Goal: Information Seeking & Learning: Learn about a topic

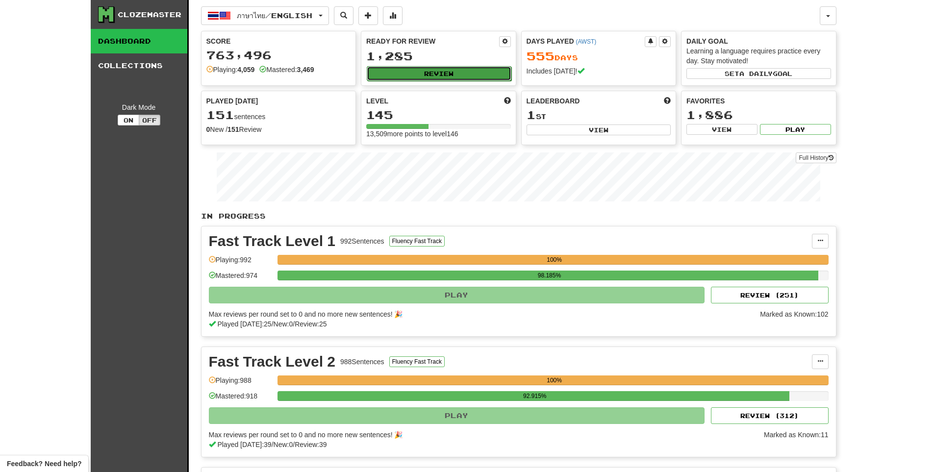
click at [434, 71] on button "Review" at bounding box center [439, 73] width 145 height 15
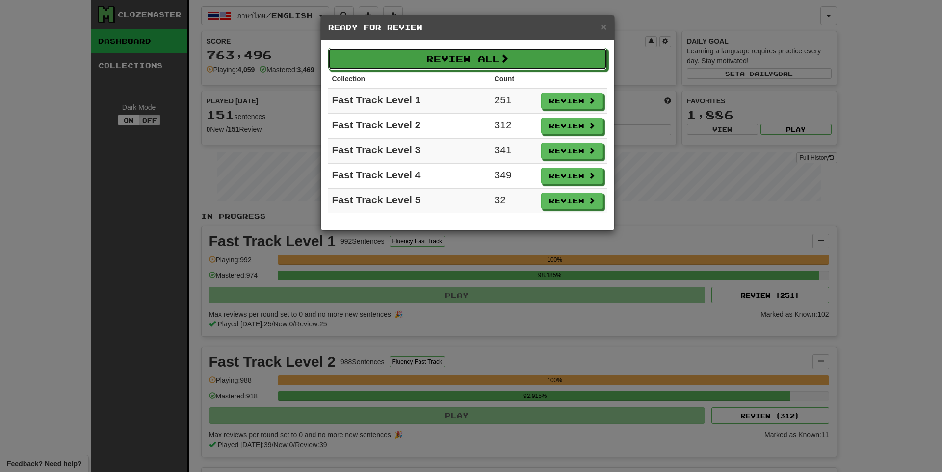
click at [471, 67] on button "Review All" at bounding box center [467, 59] width 279 height 23
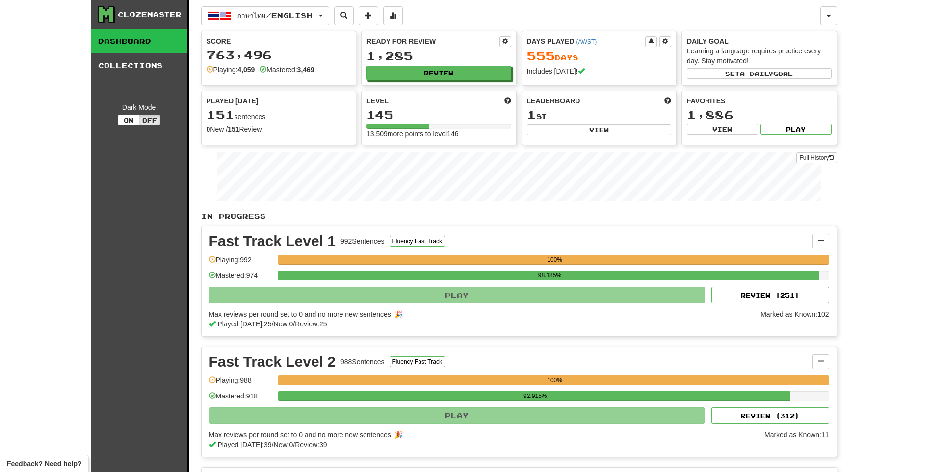
select select "**"
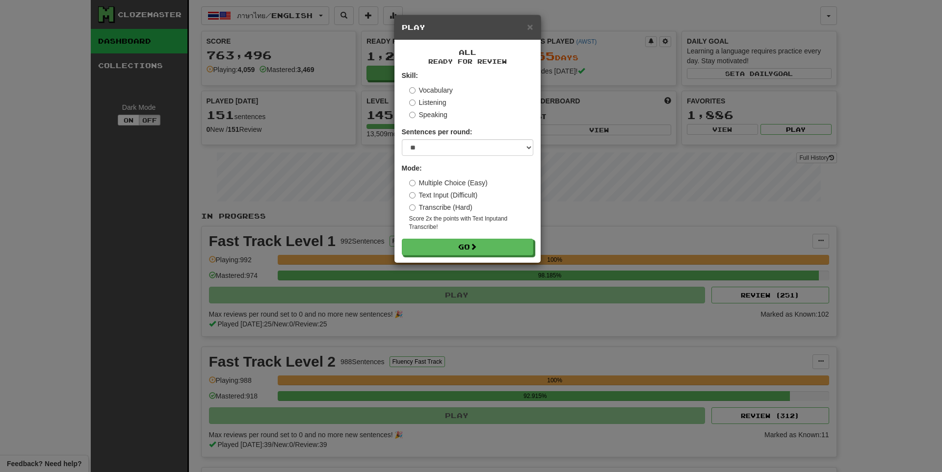
click at [476, 232] on form "Skill: Vocabulary Listening Speaking Sentences per round: * ** ** ** ** ** *** …" at bounding box center [467, 163] width 131 height 185
click at [469, 245] on button "Go" at bounding box center [467, 247] width 131 height 17
click at [472, 243] on button "Go" at bounding box center [467, 247] width 131 height 17
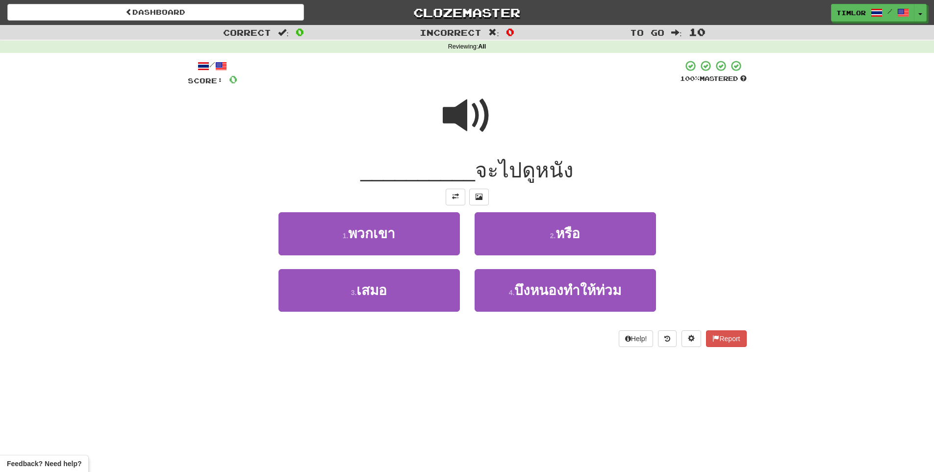
click at [501, 112] on div at bounding box center [467, 122] width 559 height 70
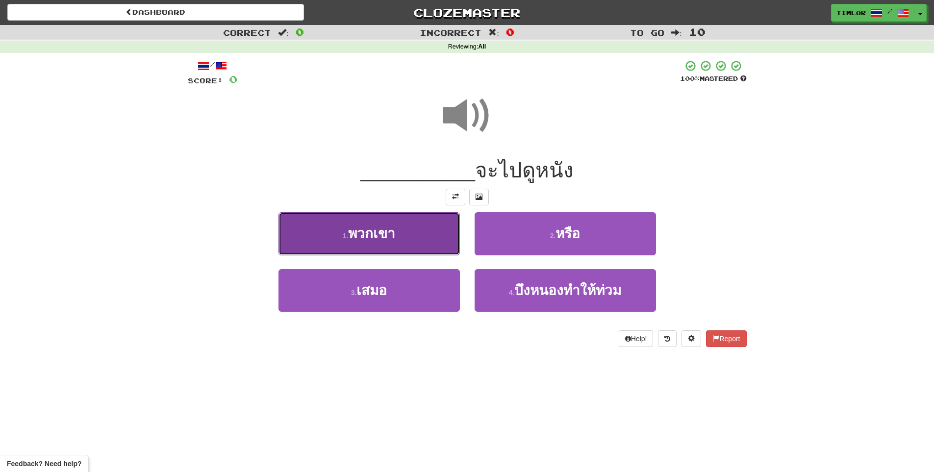
click at [448, 236] on button "1 . พวกเขา" at bounding box center [369, 233] width 181 height 43
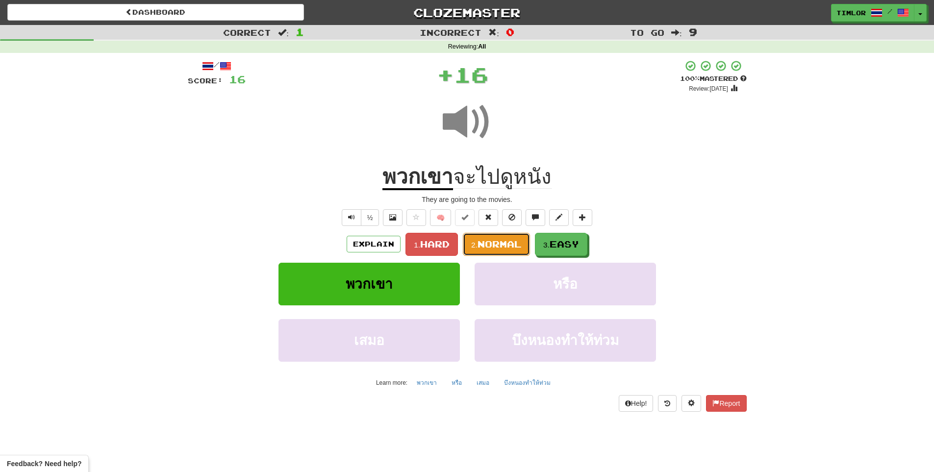
click at [505, 245] on span "Normal" at bounding box center [500, 244] width 44 height 11
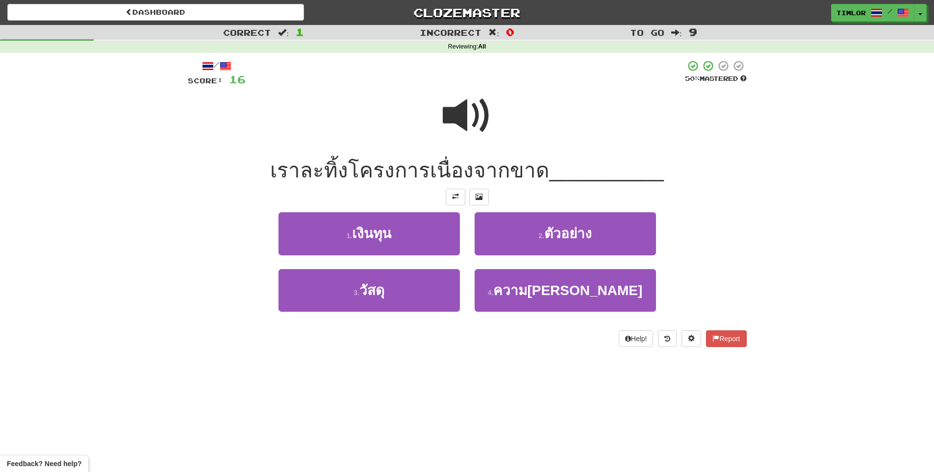
click at [458, 140] on span at bounding box center [467, 115] width 49 height 49
click at [456, 128] on span at bounding box center [467, 115] width 49 height 49
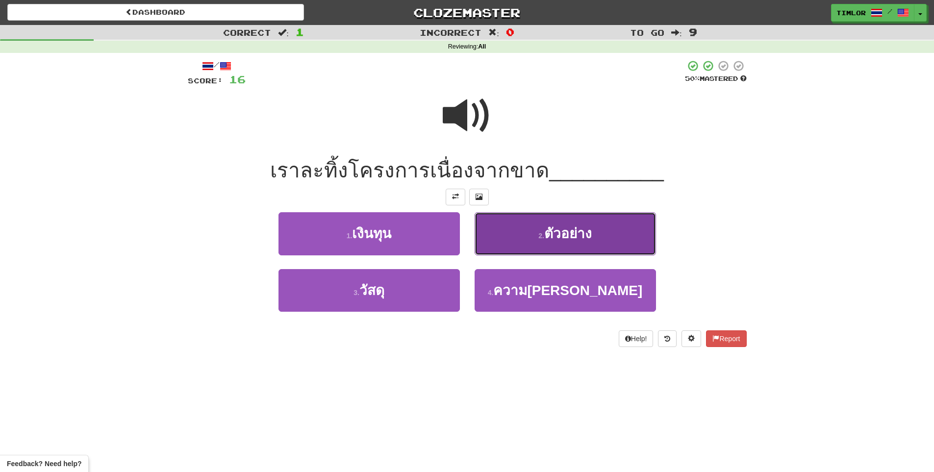
click at [533, 230] on button "2 . ตัวอย่าง" at bounding box center [565, 233] width 181 height 43
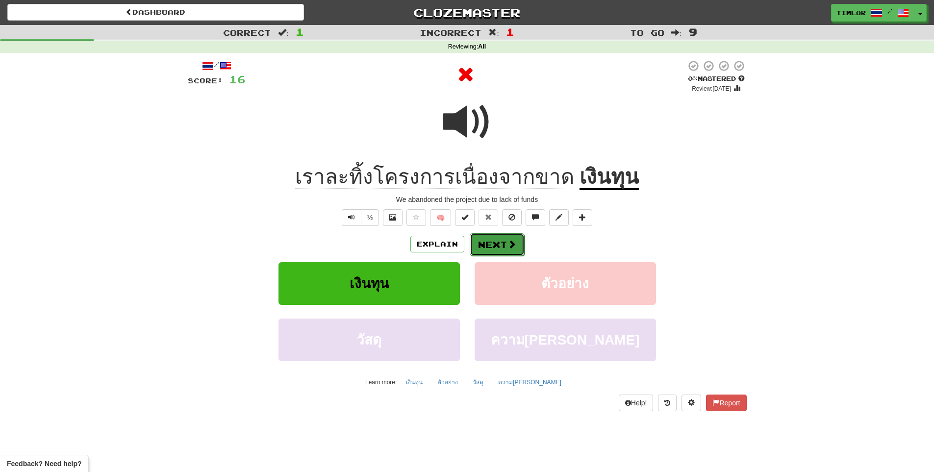
click at [522, 245] on button "Next" at bounding box center [497, 244] width 55 height 23
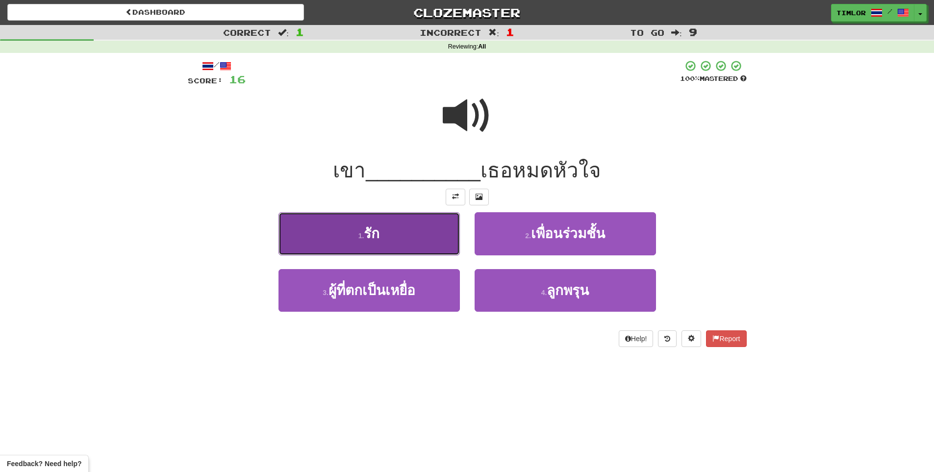
click at [448, 241] on button "1 . รัก" at bounding box center [369, 233] width 181 height 43
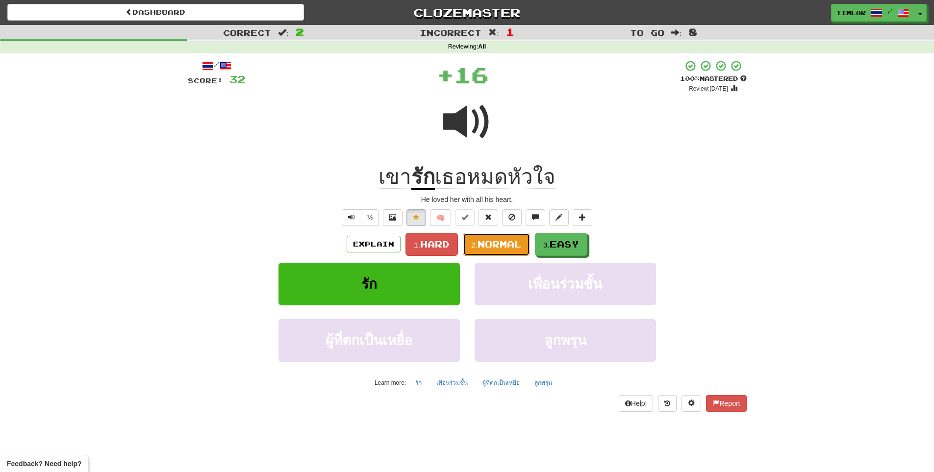
click at [479, 239] on span "Normal" at bounding box center [500, 244] width 44 height 11
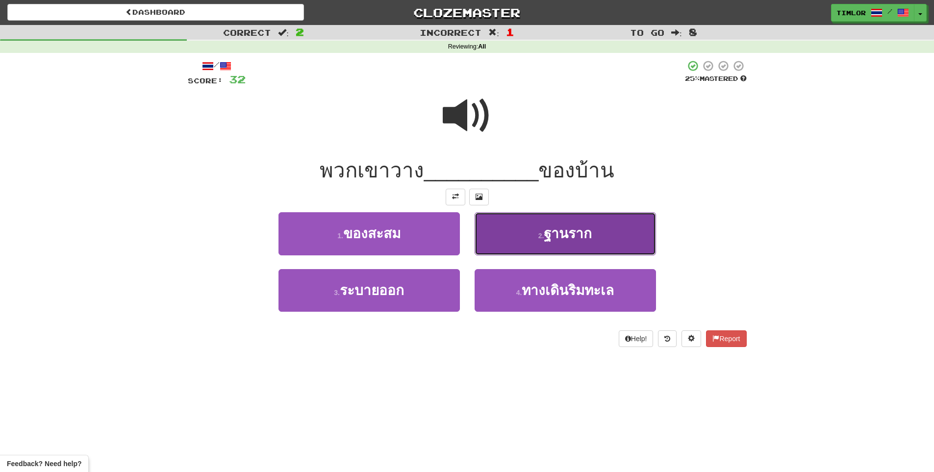
click at [476, 236] on button "2 . ฐานราก" at bounding box center [565, 233] width 181 height 43
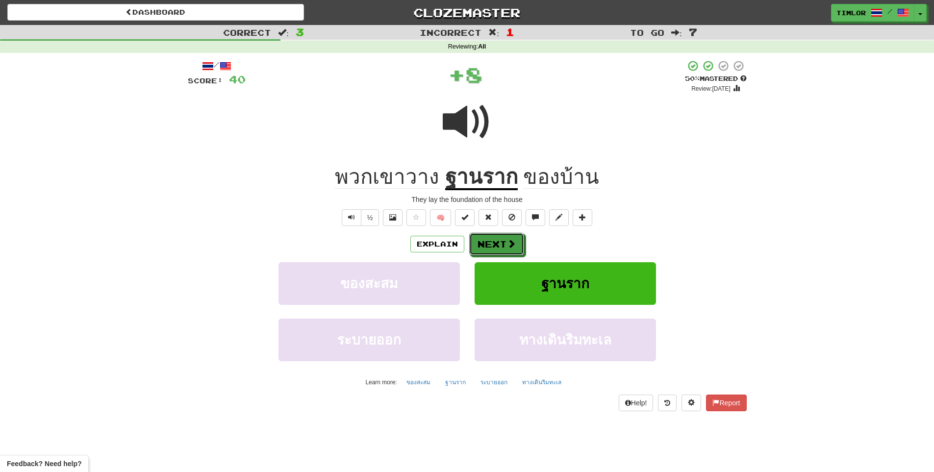
click at [476, 236] on button "Next" at bounding box center [496, 244] width 55 height 23
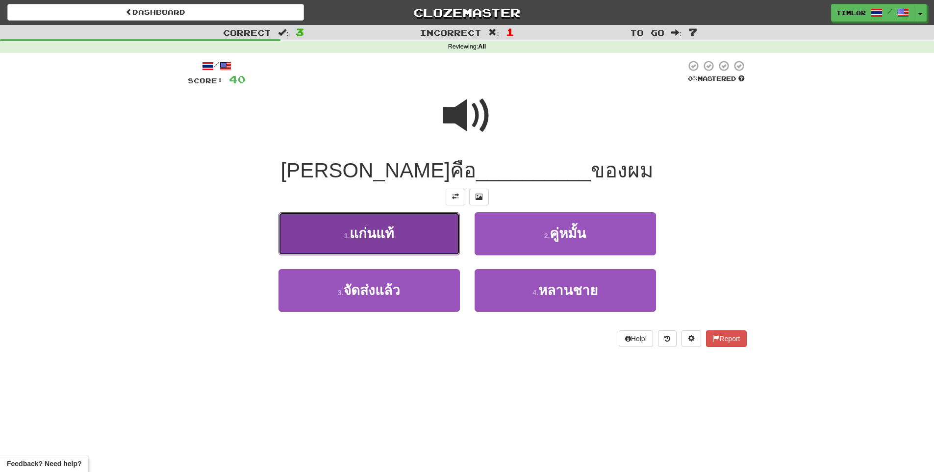
click at [415, 238] on button "1 . แก่นแท้" at bounding box center [369, 233] width 181 height 43
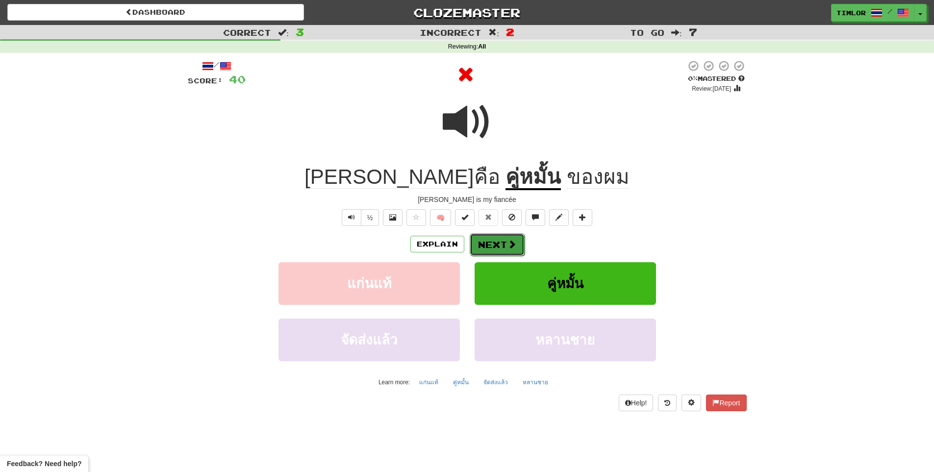
click at [516, 246] on button "Next" at bounding box center [497, 244] width 55 height 23
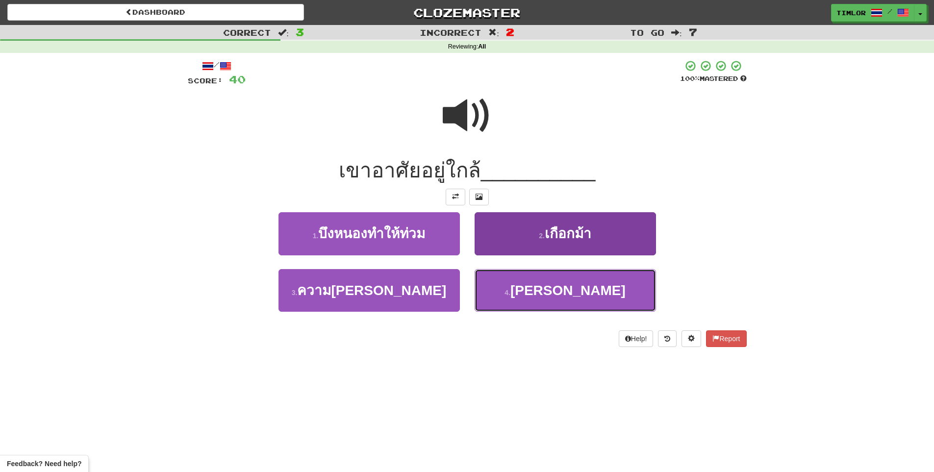
drag, startPoint x: 508, startPoint y: 300, endPoint x: 523, endPoint y: 297, distance: 15.5
click at [508, 300] on button "4 . ชายหาด" at bounding box center [565, 290] width 181 height 43
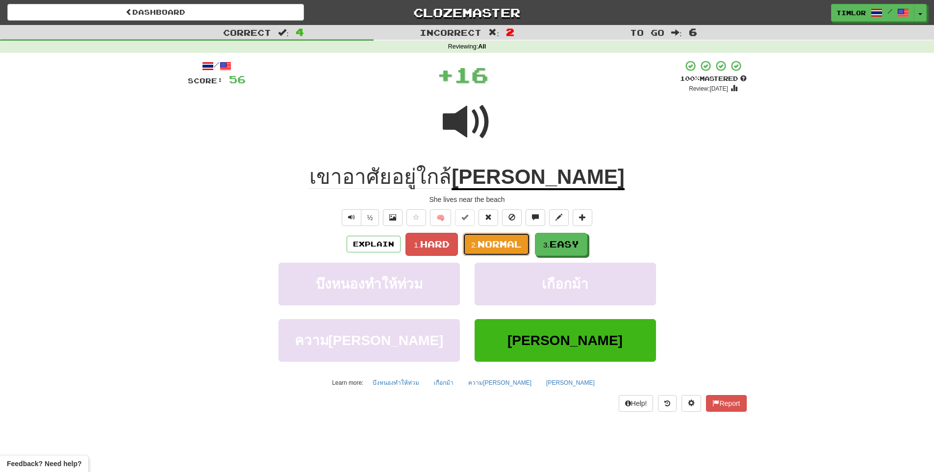
click at [512, 252] on button "2. Normal" at bounding box center [496, 244] width 67 height 23
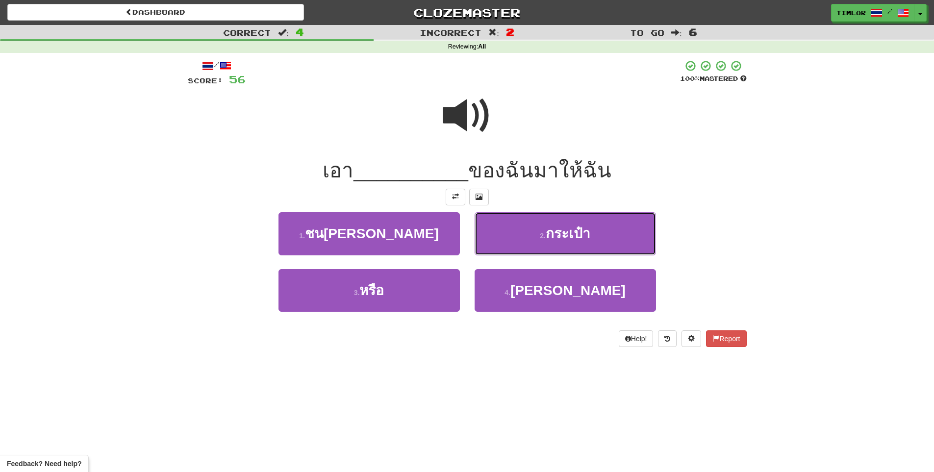
click at [512, 252] on button "2 . กระเป๋า" at bounding box center [565, 233] width 181 height 43
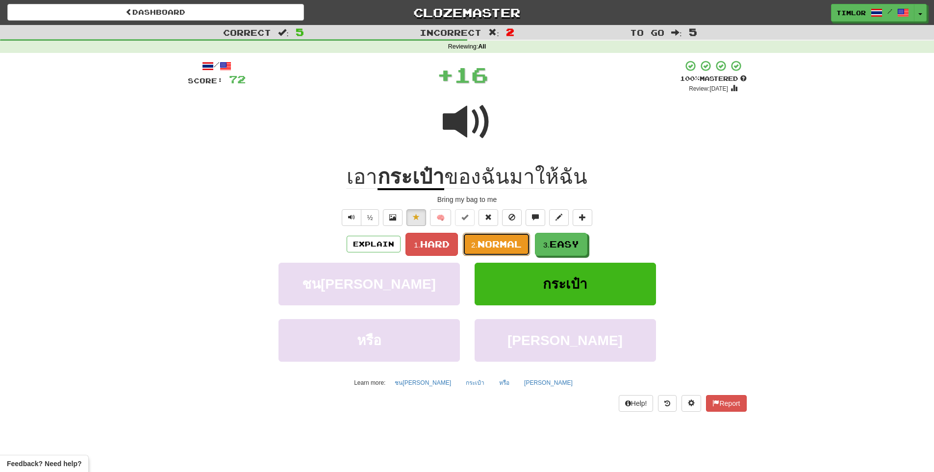
click at [512, 252] on button "2. Normal" at bounding box center [496, 244] width 67 height 23
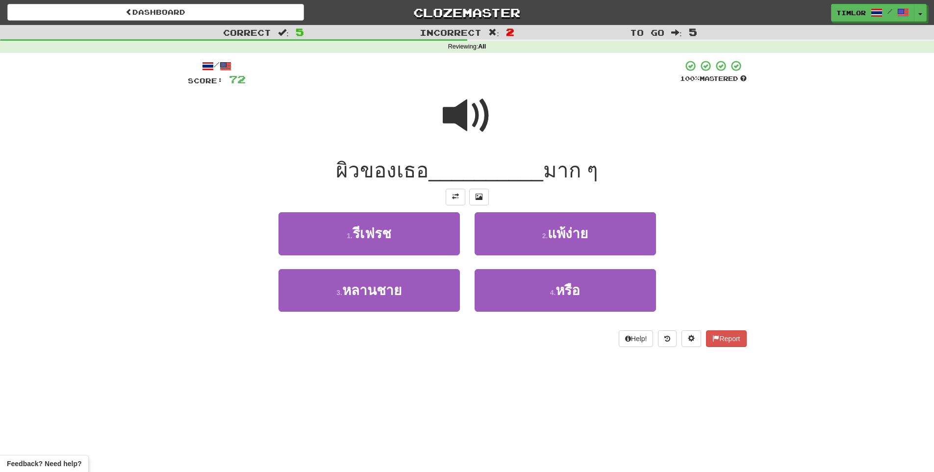
click at [491, 114] on span at bounding box center [467, 115] width 49 height 49
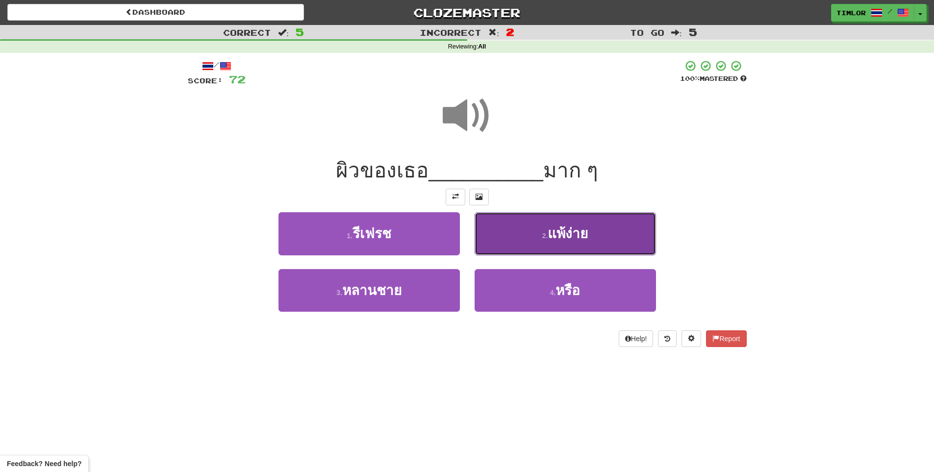
click at [511, 242] on button "2 . แพ้ง่าย" at bounding box center [565, 233] width 181 height 43
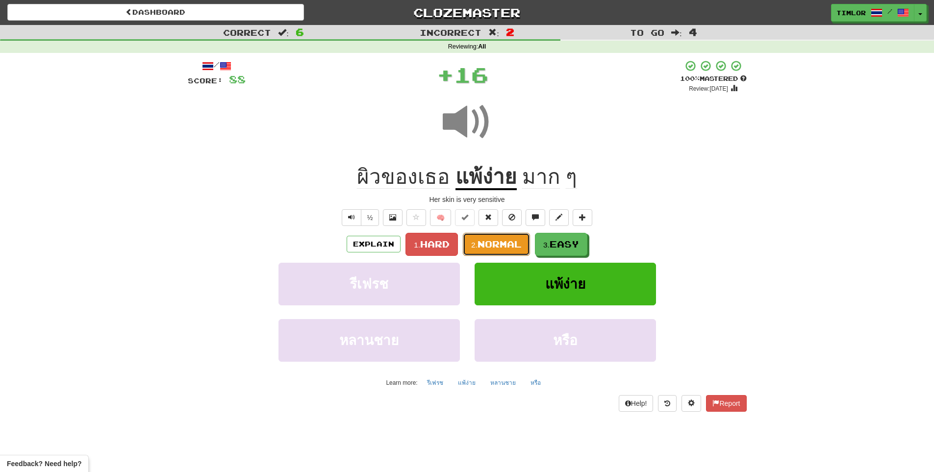
click at [511, 241] on span "Normal" at bounding box center [500, 244] width 44 height 11
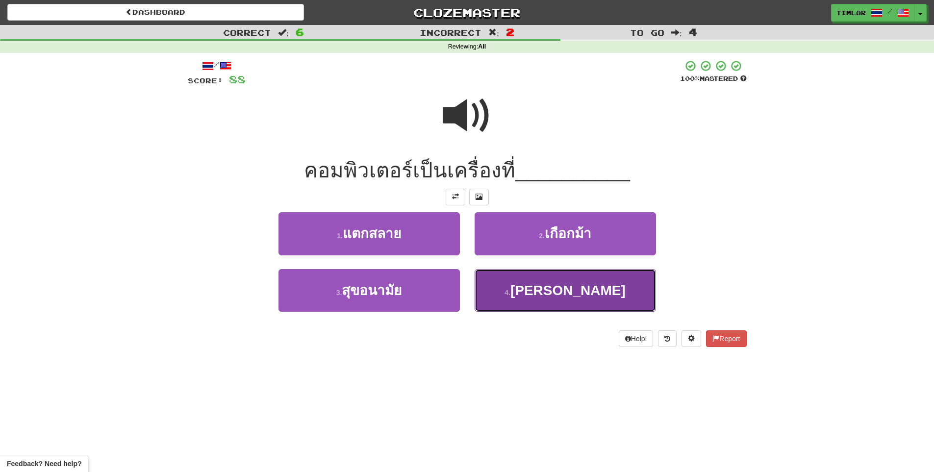
click at [522, 282] on button "4 . ซับซ้อน" at bounding box center [565, 290] width 181 height 43
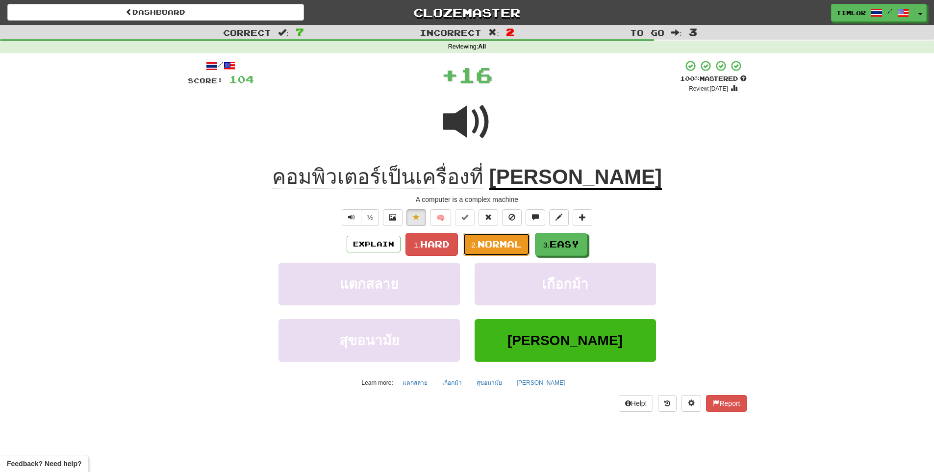
click at [522, 242] on button "2. Normal" at bounding box center [496, 244] width 67 height 23
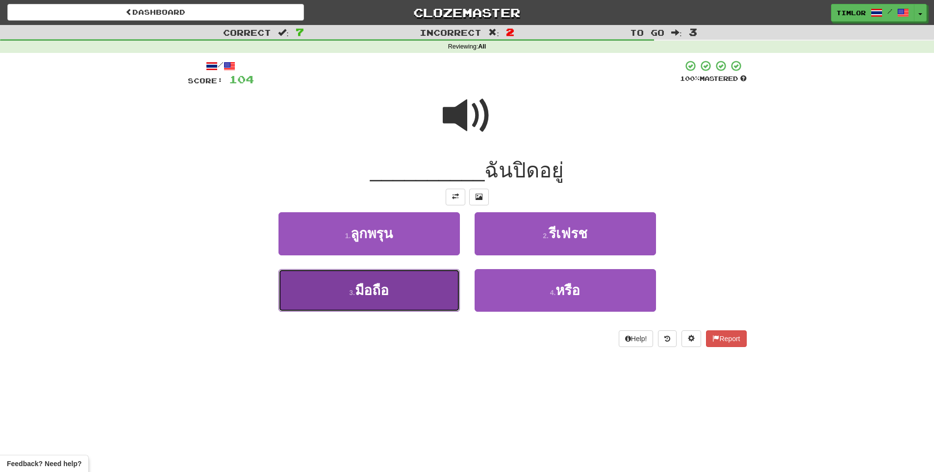
click at [449, 301] on button "3 . มือถือ" at bounding box center [369, 290] width 181 height 43
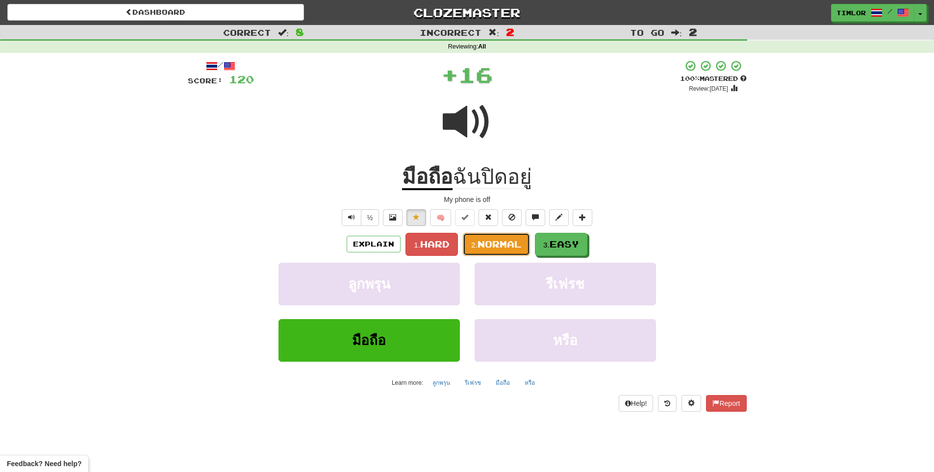
click at [501, 248] on span "Normal" at bounding box center [500, 244] width 44 height 11
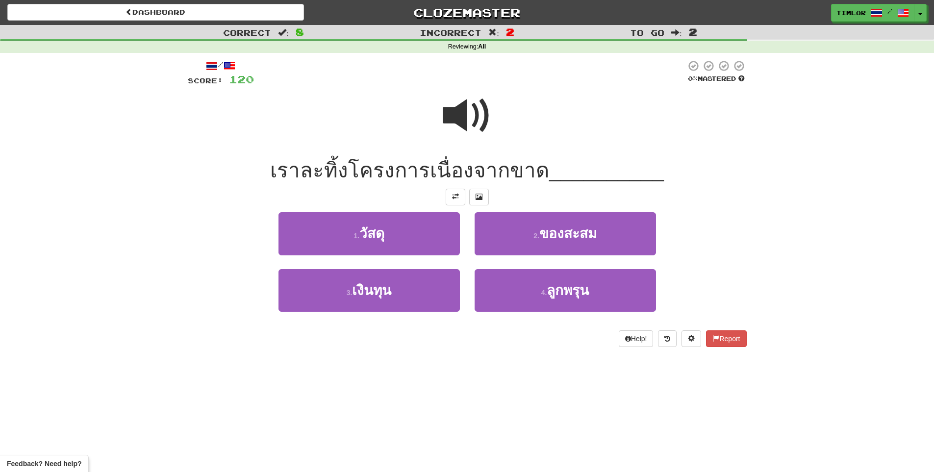
click at [464, 137] on span at bounding box center [467, 115] width 49 height 49
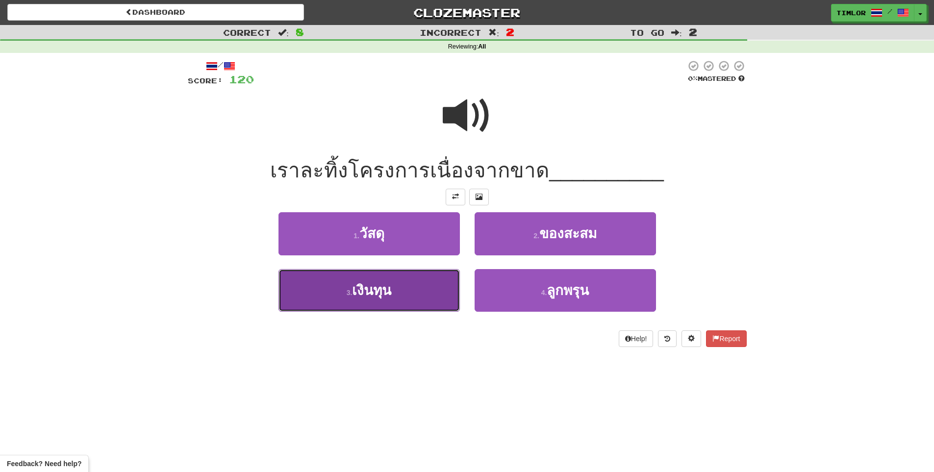
click at [446, 276] on button "3 . เงินทุน" at bounding box center [369, 290] width 181 height 43
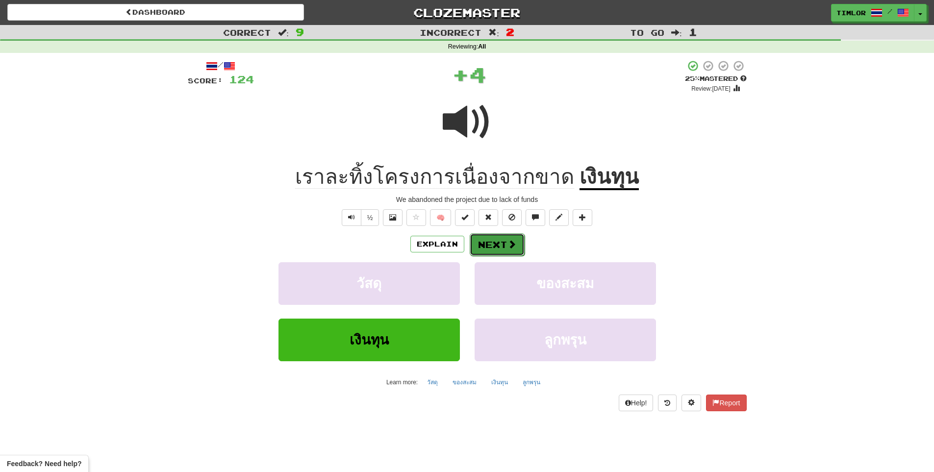
click at [498, 243] on button "Next" at bounding box center [497, 244] width 55 height 23
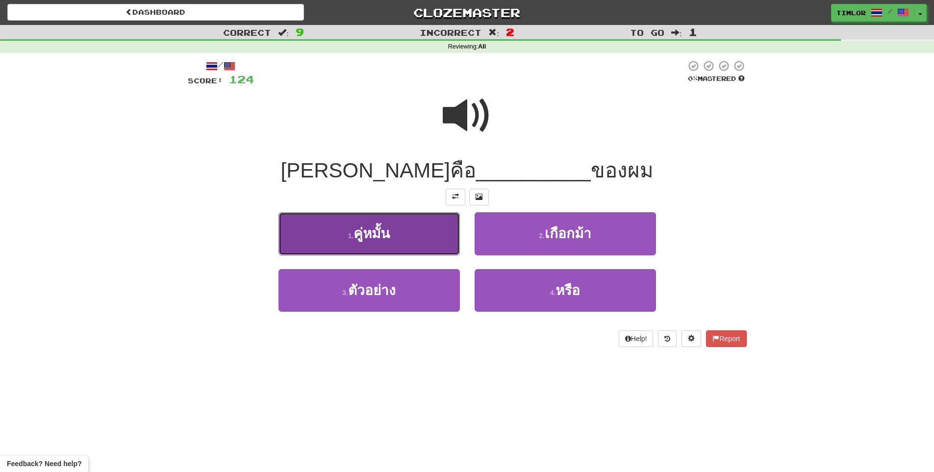
click at [455, 242] on button "1 . คู่หมั้น" at bounding box center [369, 233] width 181 height 43
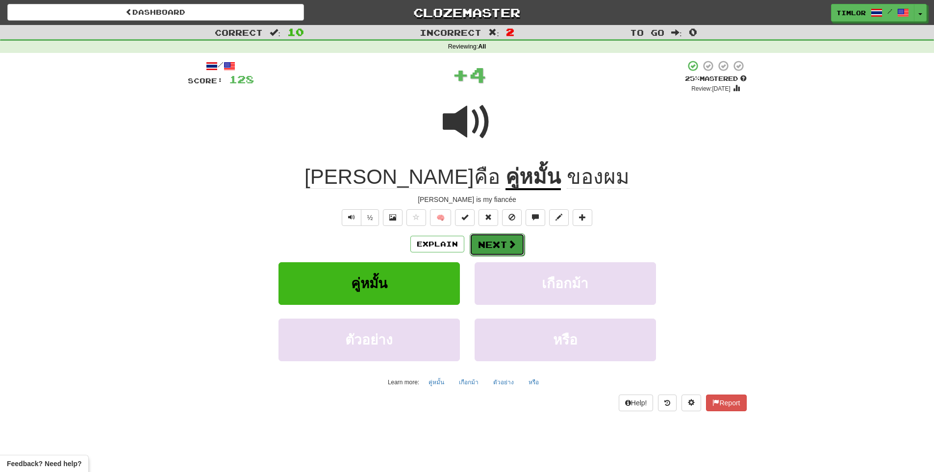
click at [494, 250] on button "Next" at bounding box center [497, 244] width 55 height 23
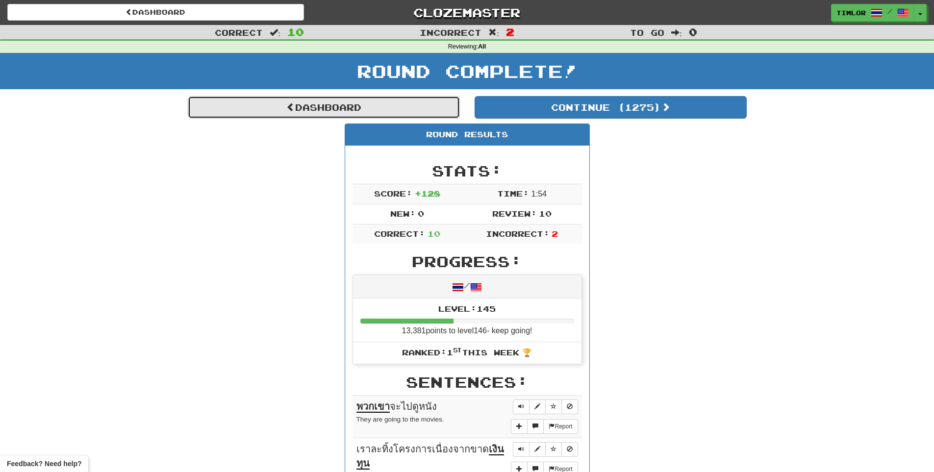
click at [408, 112] on link "Dashboard" at bounding box center [324, 107] width 272 height 23
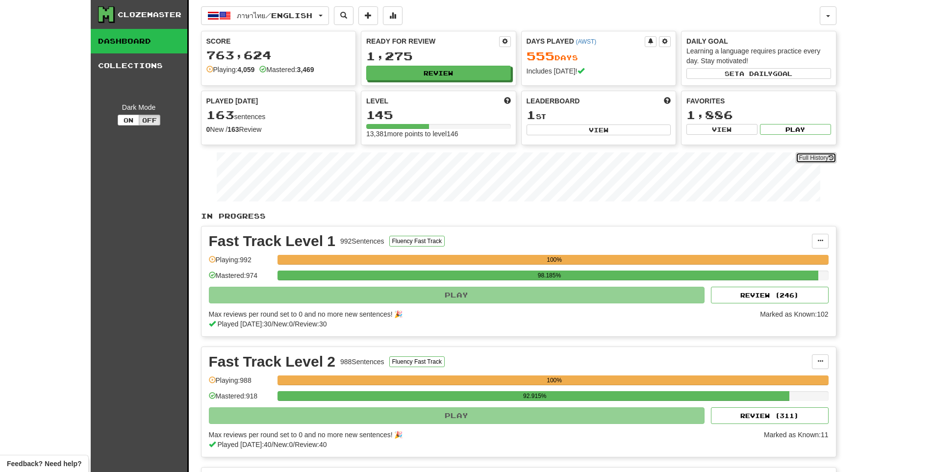
click at [806, 159] on link "Full History" at bounding box center [816, 158] width 40 height 11
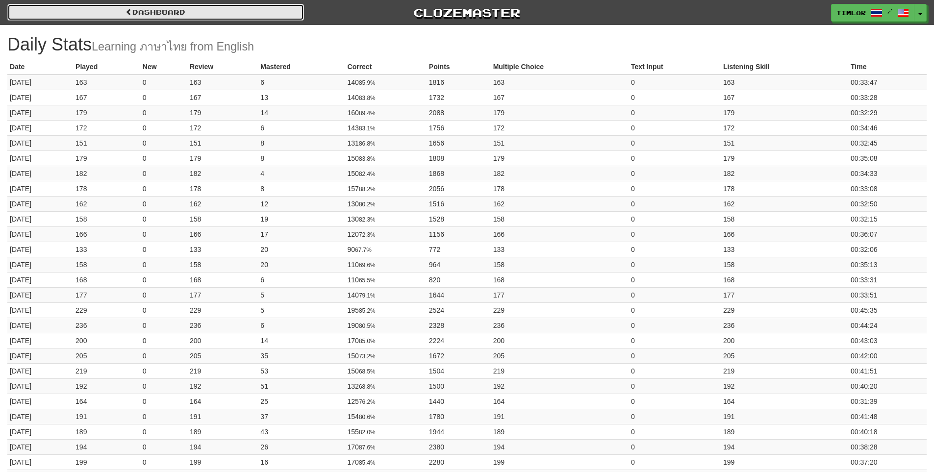
click at [192, 16] on link "Dashboard" at bounding box center [155, 12] width 297 height 17
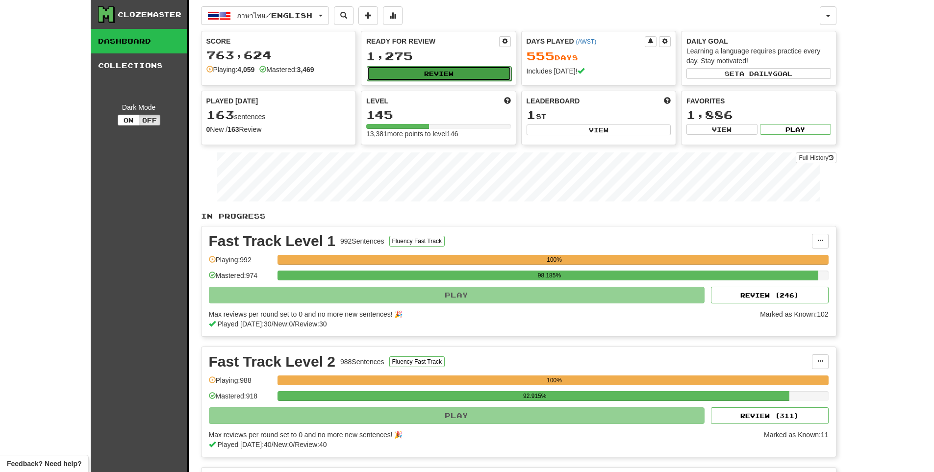
click at [418, 74] on button "Review" at bounding box center [439, 73] width 145 height 15
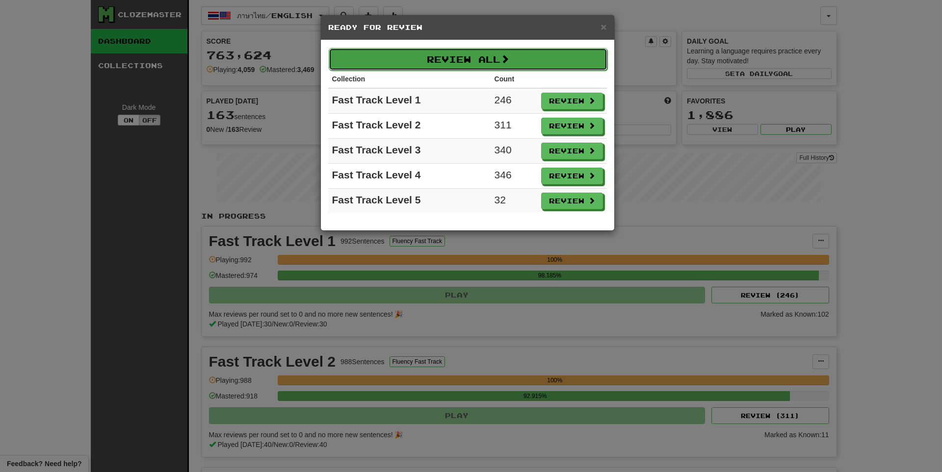
click at [424, 69] on button "Review All" at bounding box center [468, 59] width 279 height 23
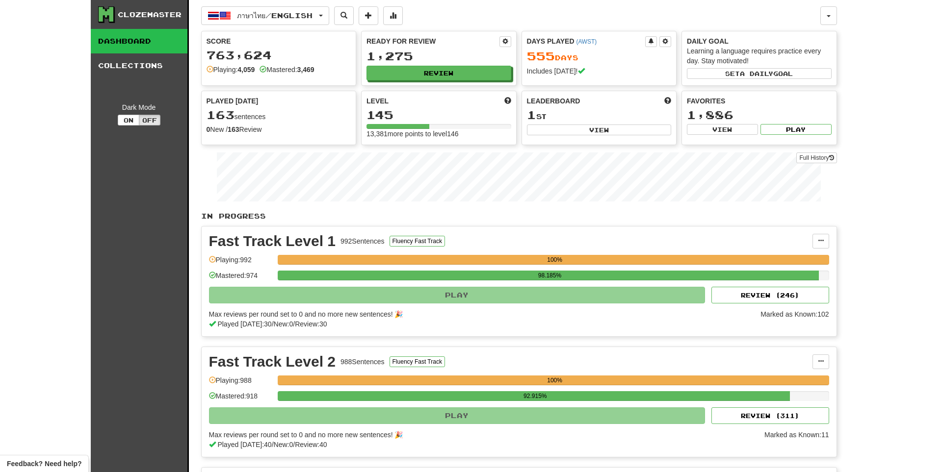
select select "**"
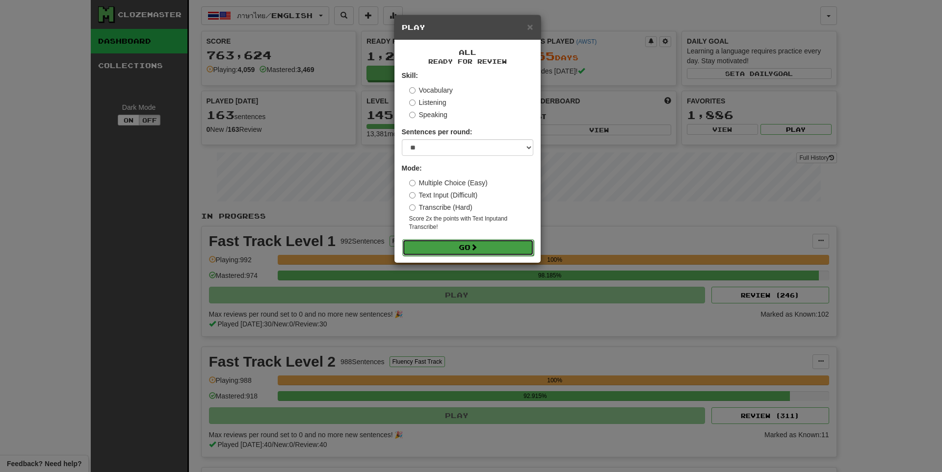
click at [466, 245] on button "Go" at bounding box center [467, 247] width 131 height 17
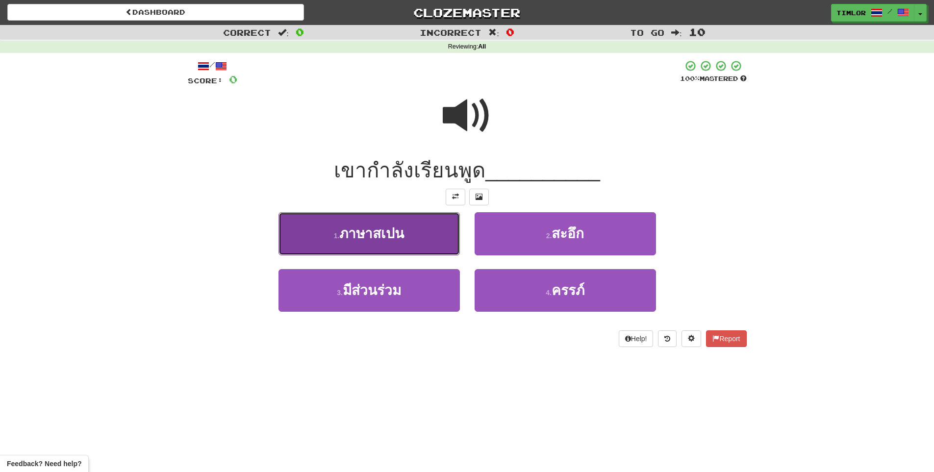
click at [409, 237] on button "1 . ภาษาสเปน" at bounding box center [369, 233] width 181 height 43
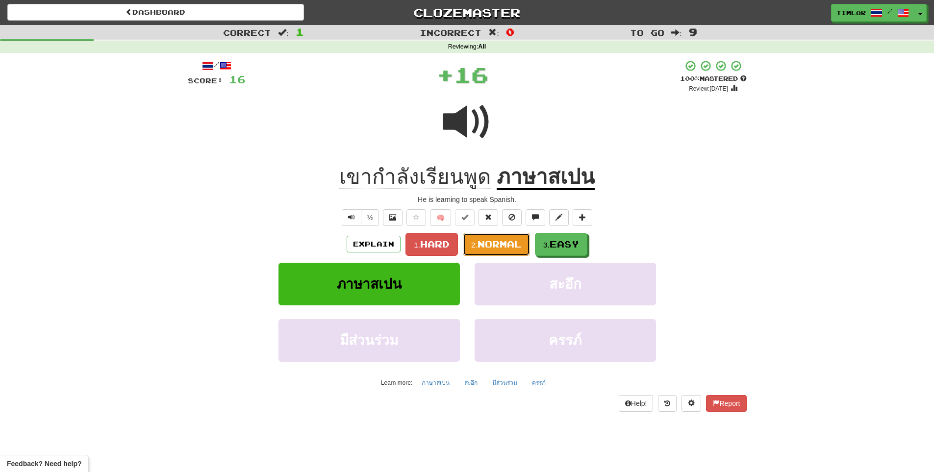
click at [487, 253] on button "2. Normal" at bounding box center [496, 244] width 67 height 23
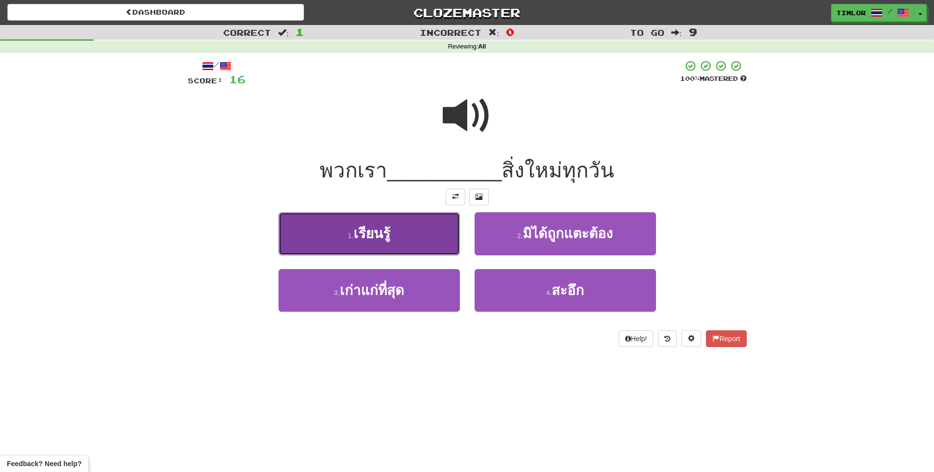
click at [444, 245] on button "1 . เรียนรู้" at bounding box center [369, 233] width 181 height 43
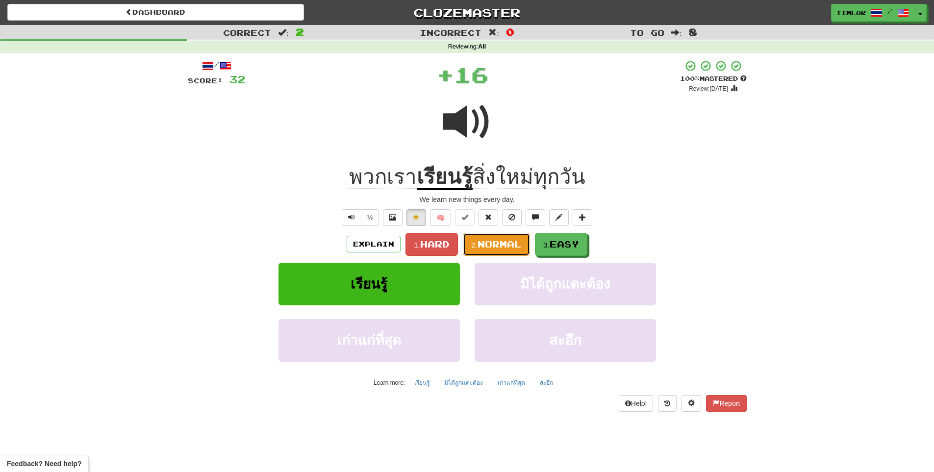
click at [489, 250] on button "2. Normal" at bounding box center [496, 244] width 67 height 23
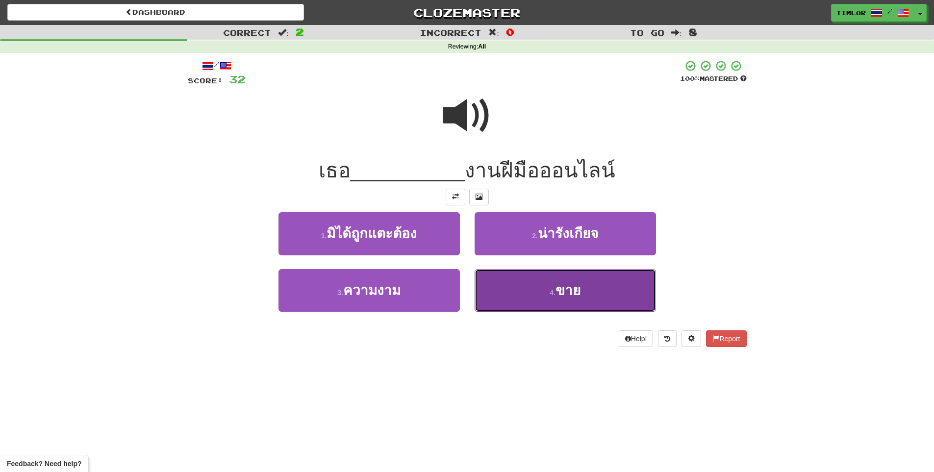
click at [529, 276] on button "4 . ขาย" at bounding box center [565, 290] width 181 height 43
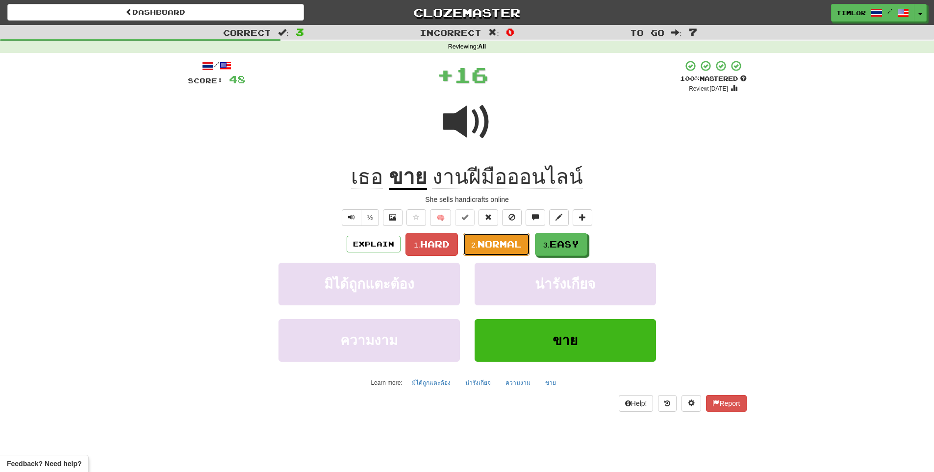
click at [515, 250] on button "2. Normal" at bounding box center [496, 244] width 67 height 23
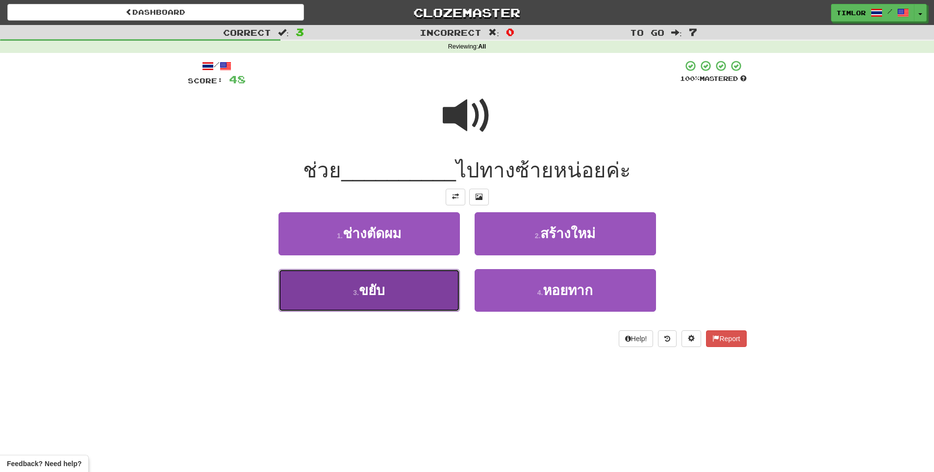
click at [366, 300] on button "3 . ขยับ" at bounding box center [369, 290] width 181 height 43
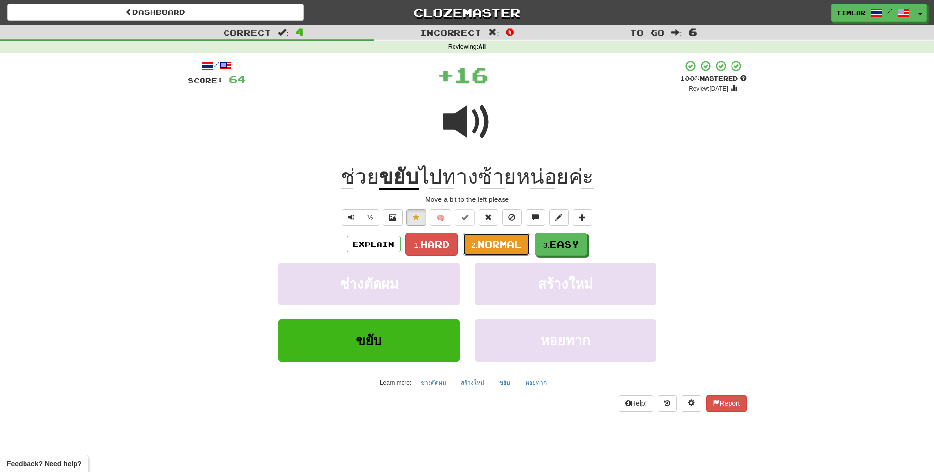
click at [500, 244] on span "Normal" at bounding box center [500, 244] width 44 height 11
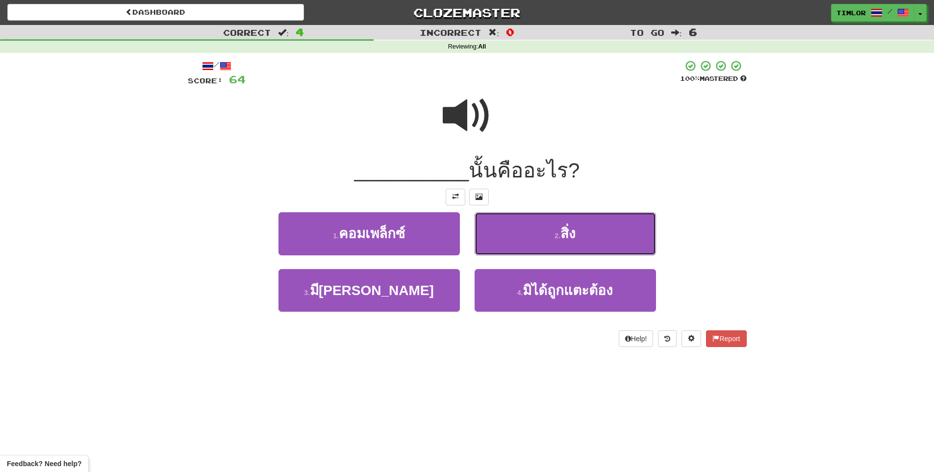
click at [515, 241] on button "2 . สิ่ง" at bounding box center [565, 233] width 181 height 43
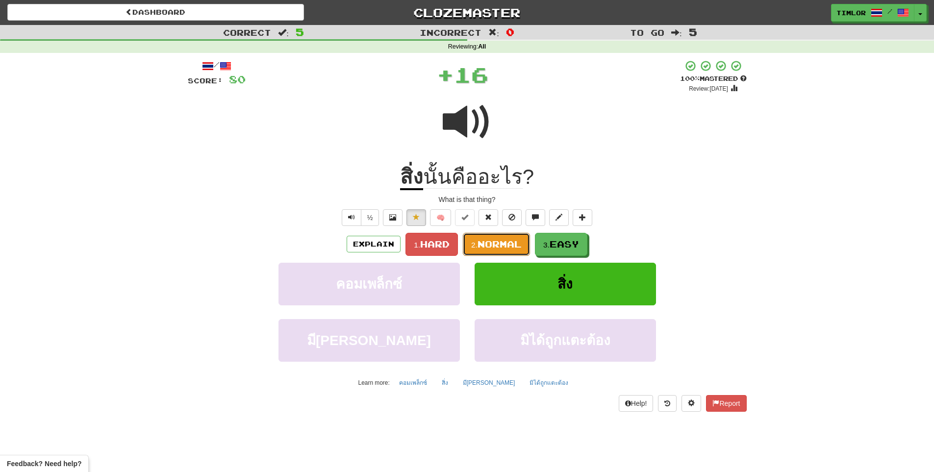
click at [515, 241] on span "Normal" at bounding box center [500, 244] width 44 height 11
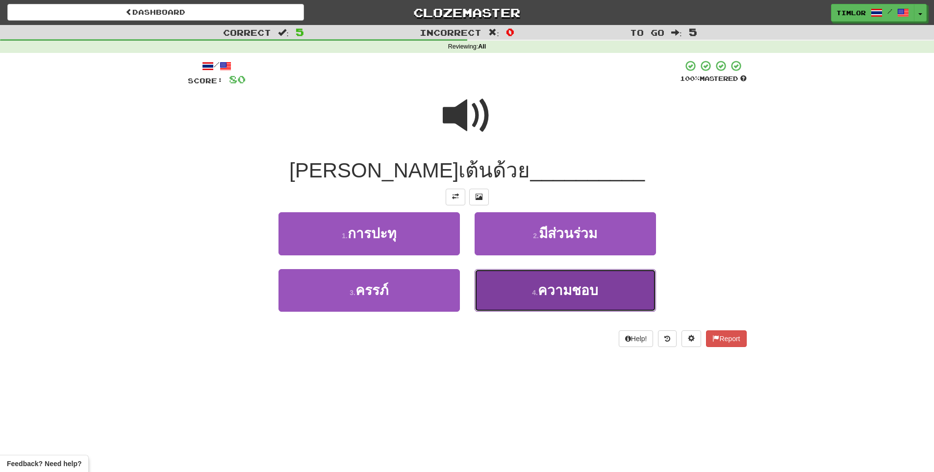
click at [520, 275] on button "4 . ความชอบ" at bounding box center [565, 290] width 181 height 43
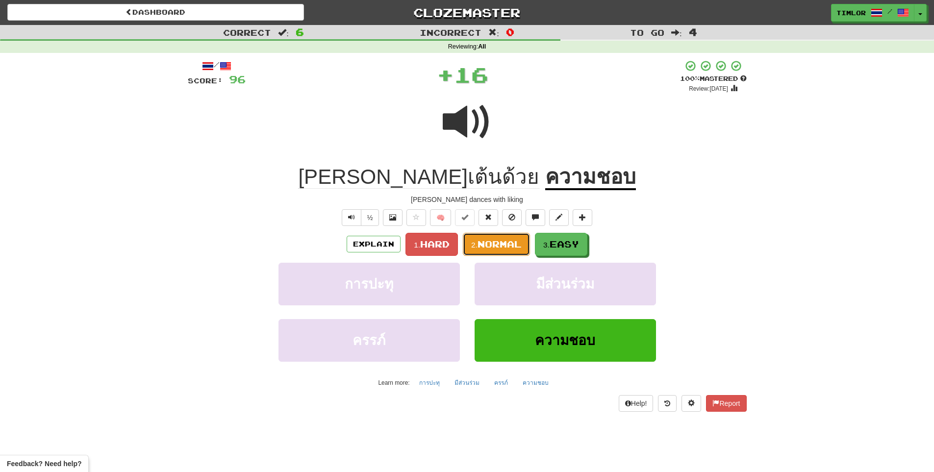
click at [522, 250] on button "2. Normal" at bounding box center [496, 244] width 67 height 23
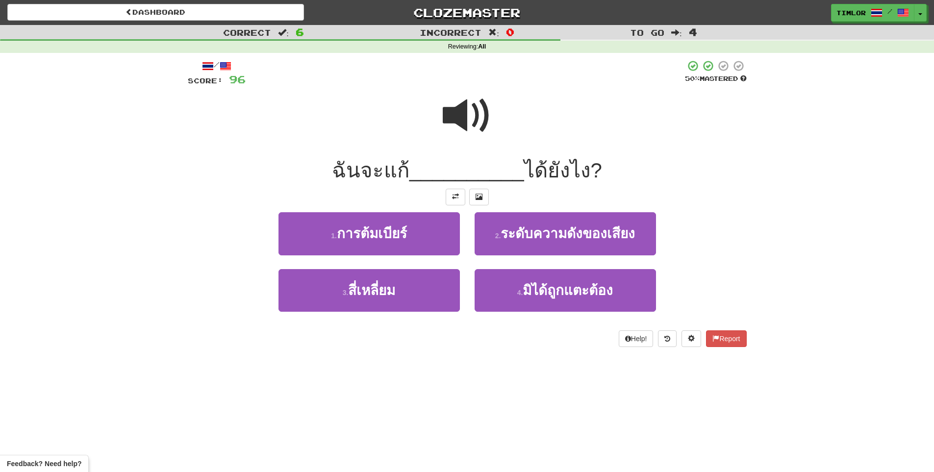
click at [487, 110] on span at bounding box center [467, 115] width 49 height 49
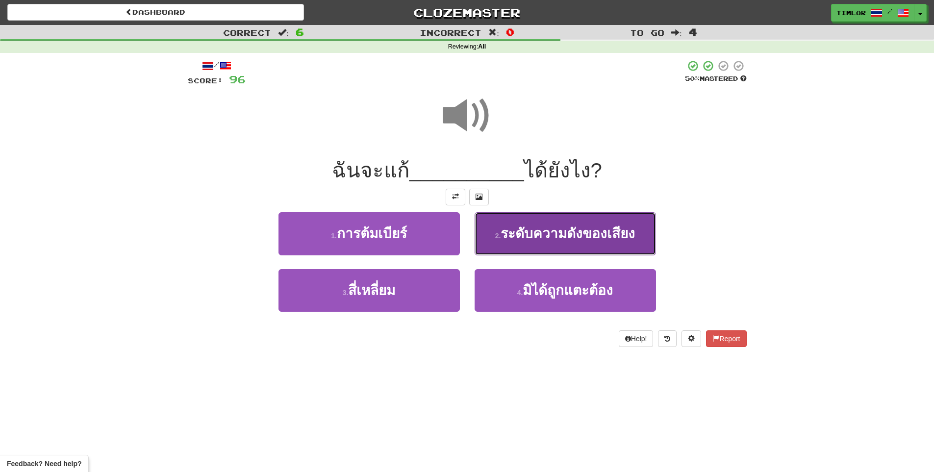
click at [521, 228] on span "ระดับความดังของเสียง" at bounding box center [568, 233] width 134 height 15
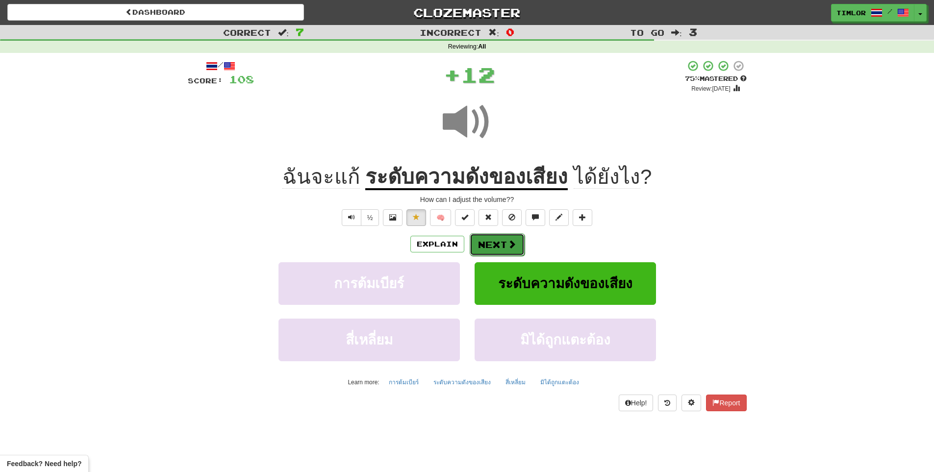
click at [518, 235] on button "Next" at bounding box center [497, 244] width 55 height 23
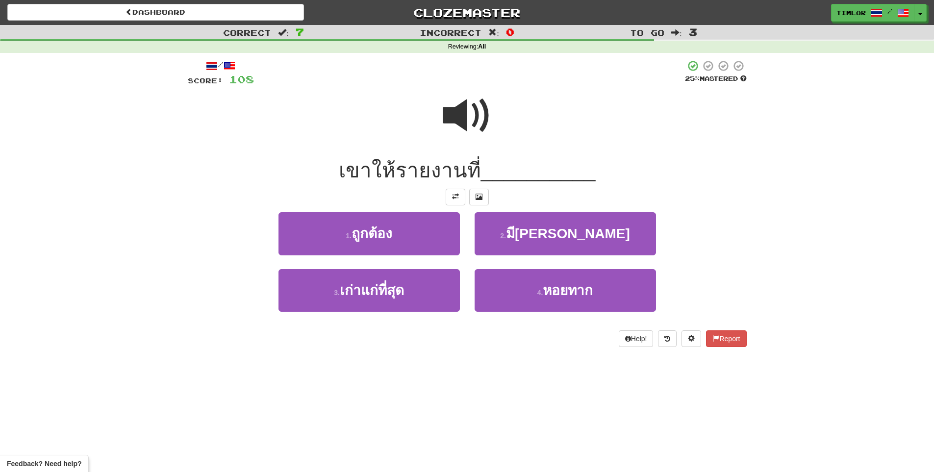
click at [480, 124] on span at bounding box center [467, 115] width 49 height 49
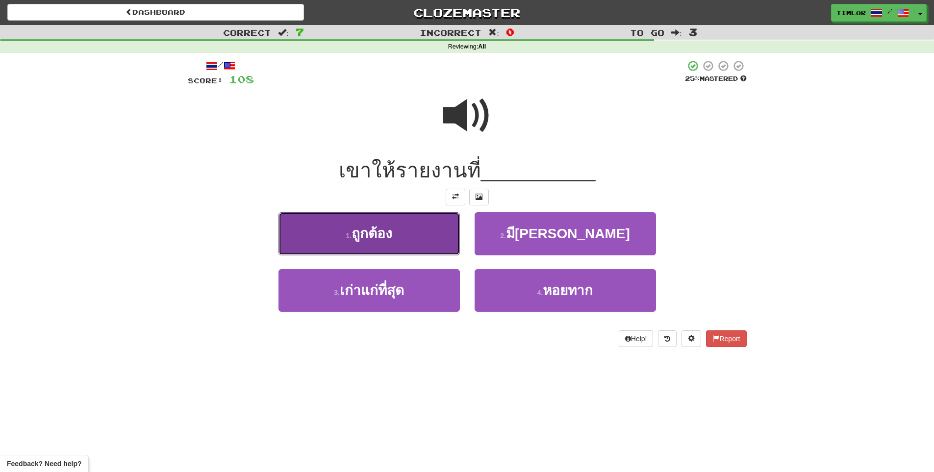
click at [428, 228] on button "1 . ถูกต้อง" at bounding box center [369, 233] width 181 height 43
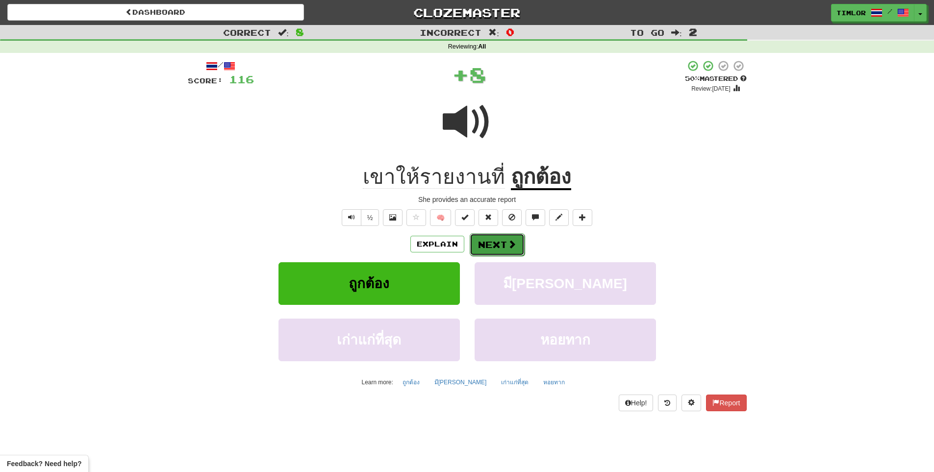
click at [495, 242] on button "Next" at bounding box center [497, 244] width 55 height 23
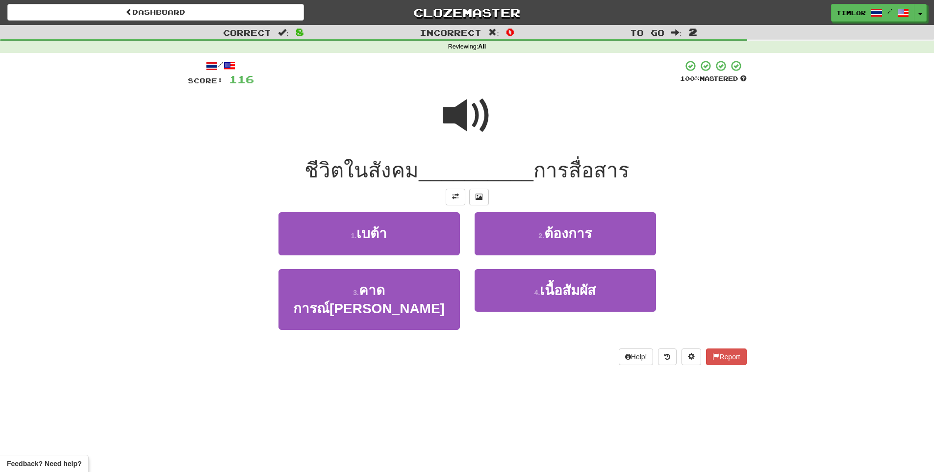
click at [443, 117] on span at bounding box center [467, 115] width 49 height 49
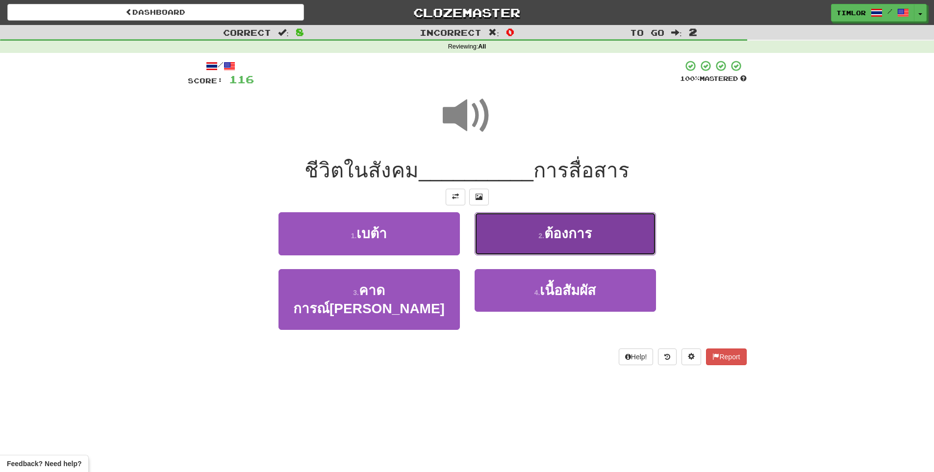
click at [526, 231] on button "2 . ต้องการ" at bounding box center [565, 233] width 181 height 43
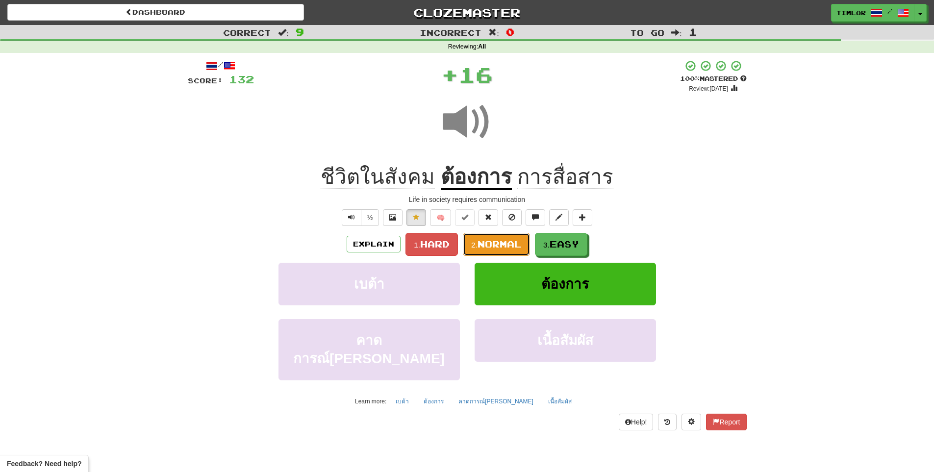
click at [491, 240] on span "Normal" at bounding box center [500, 244] width 44 height 11
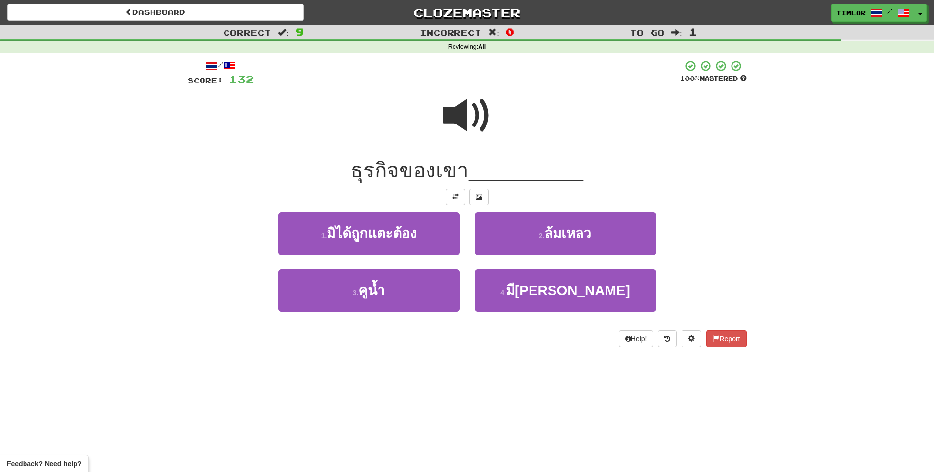
click at [461, 91] on span at bounding box center [467, 115] width 49 height 49
click at [526, 226] on button "2 . ล้มเหลว" at bounding box center [565, 233] width 181 height 43
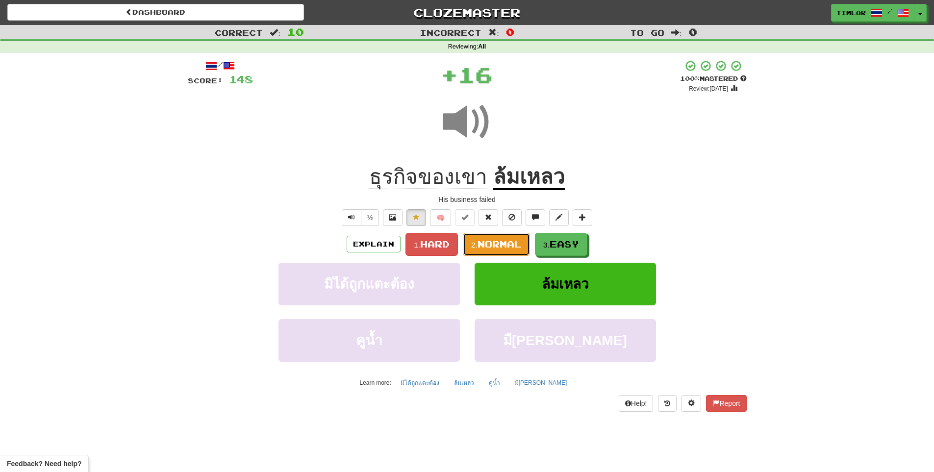
click at [483, 248] on span "Normal" at bounding box center [500, 244] width 44 height 11
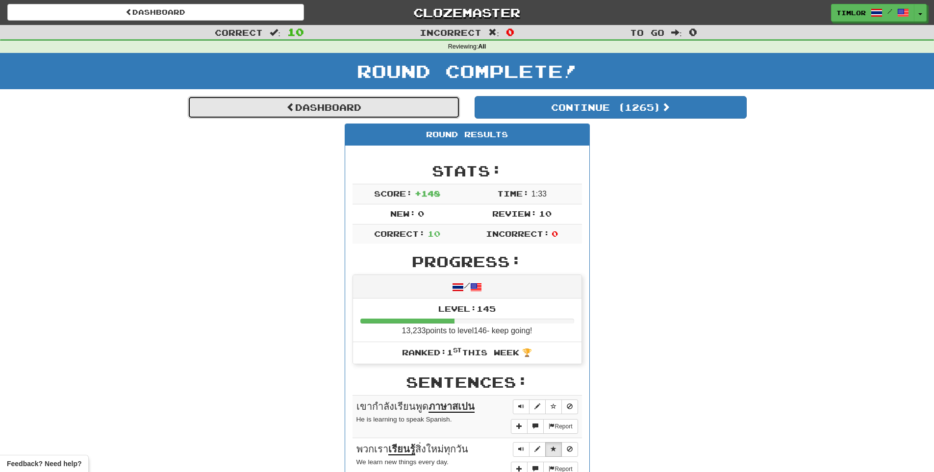
click at [399, 97] on link "Dashboard" at bounding box center [324, 107] width 272 height 23
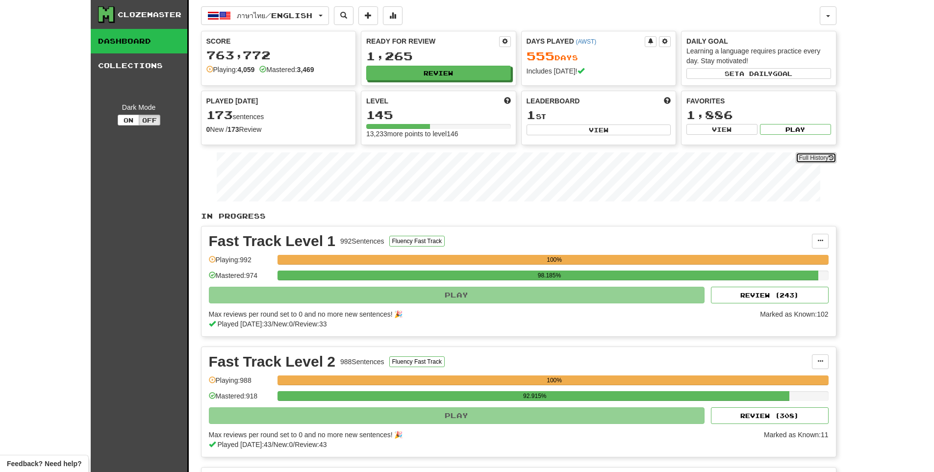
click at [805, 161] on link "Full History" at bounding box center [816, 158] width 40 height 11
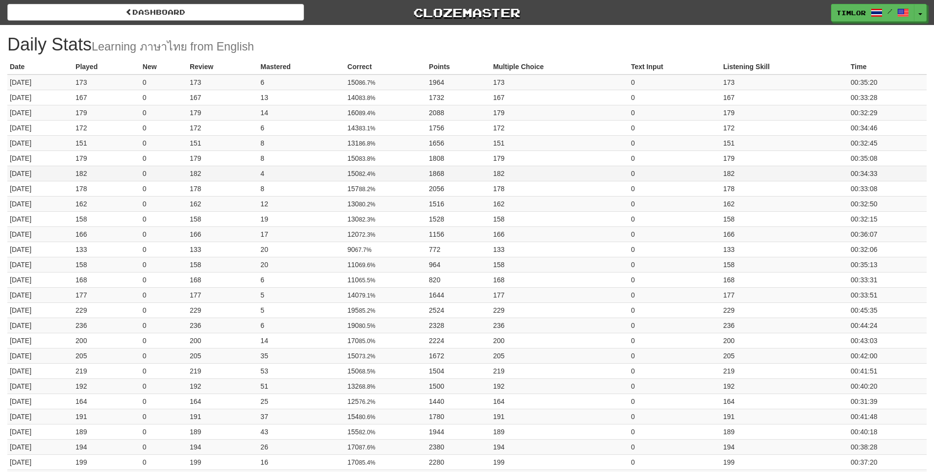
drag, startPoint x: 683, startPoint y: 153, endPoint x: 672, endPoint y: 169, distance: 18.8
